Goal: Obtain resource: Download file/media

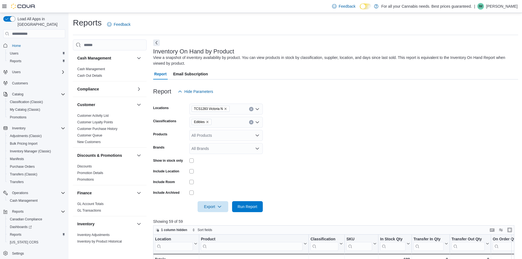
scroll to position [2, 0]
click at [251, 123] on icon "Clear input" at bounding box center [251, 122] width 1 height 1
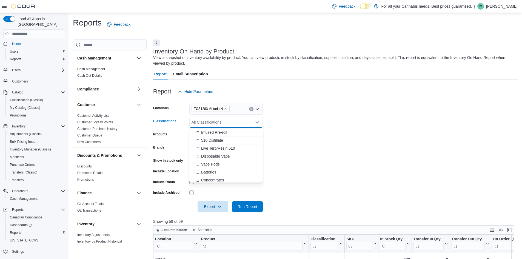
scroll to position [82, 0]
click at [224, 167] on div "Beverages" at bounding box center [226, 168] width 67 height 5
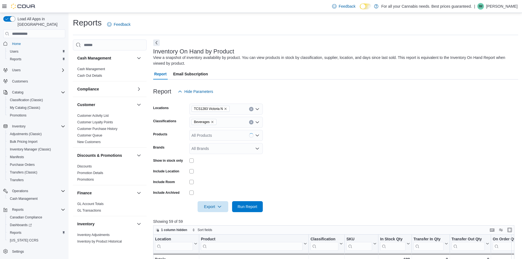
click at [338, 140] on form "Locations TCS1283 Victoria N Classifications Beverages Products All Products Br…" at bounding box center [335, 154] width 365 height 115
click at [221, 206] on icon "button" at bounding box center [219, 206] width 4 height 4
click at [210, 218] on span "Export to Excel" at bounding box center [214, 218] width 25 height 4
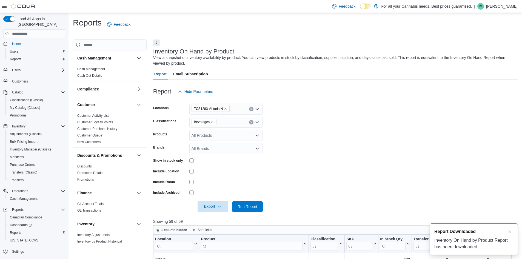
scroll to position [0, 0]
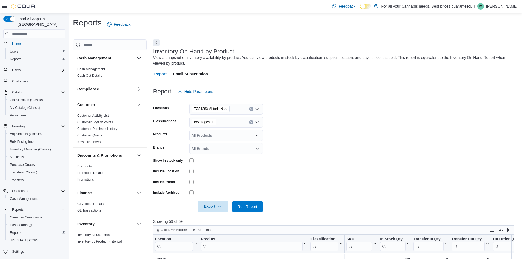
click at [211, 123] on icon "Remove Beverages from selection in this group" at bounding box center [212, 122] width 2 height 2
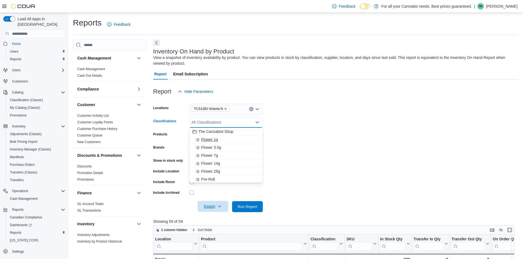
scroll to position [27, 0]
click at [216, 167] on span "510 Distillate" at bounding box center [212, 167] width 22 height 5
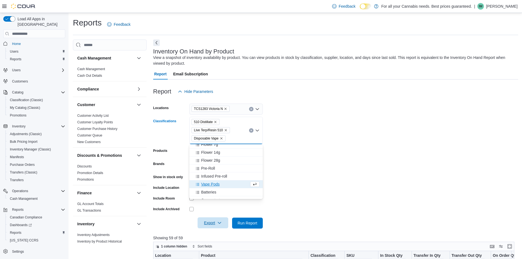
click at [363, 171] on form "Locations TCS1283 [GEOGRAPHIC_DATA] N Classifications 510 Distillate Live Terp/…" at bounding box center [335, 163] width 365 height 132
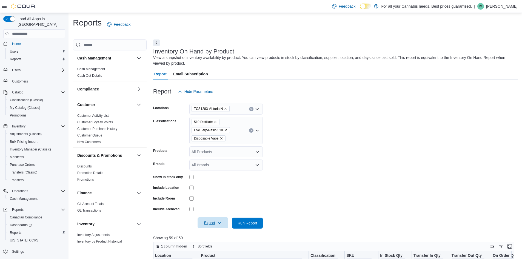
click at [219, 224] on icon "button" at bounding box center [219, 223] width 4 height 4
click at [218, 191] on span "Export to Excel" at bounding box center [214, 190] width 25 height 4
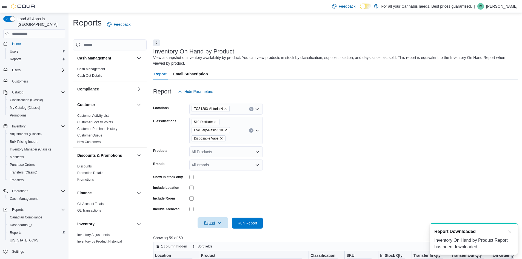
scroll to position [0, 0]
